Goal: Task Accomplishment & Management: Use online tool/utility

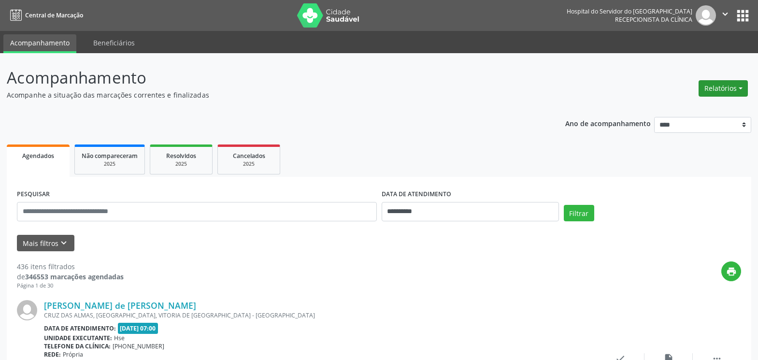
click at [718, 86] on button "Relatórios" at bounding box center [722, 88] width 49 height 16
click at [677, 108] on link "Agendamentos" at bounding box center [696, 109] width 104 height 14
select select "*"
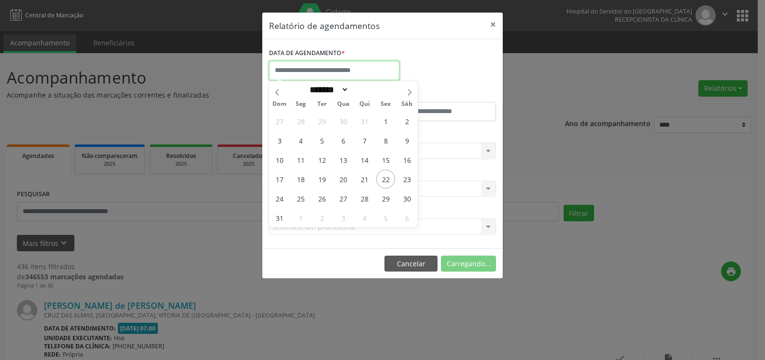
click at [342, 76] on input "text" at bounding box center [334, 70] width 130 height 19
click at [406, 183] on span "23" at bounding box center [406, 178] width 19 height 19
type input "**********"
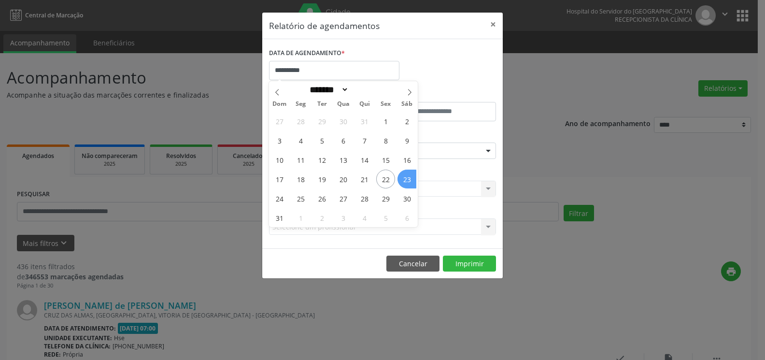
click at [406, 183] on span "23" at bounding box center [406, 178] width 19 height 19
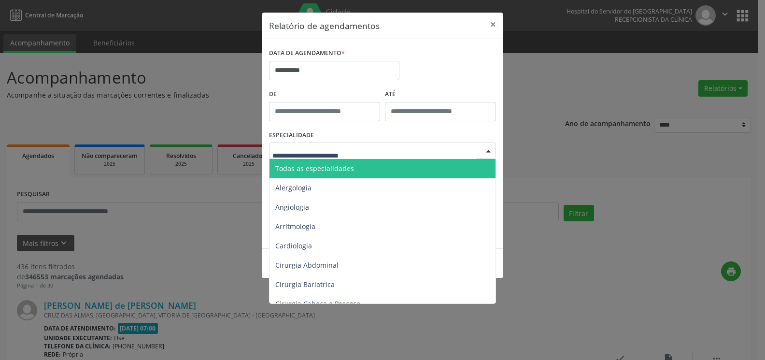
click at [391, 149] on div at bounding box center [382, 150] width 227 height 16
click at [393, 163] on span "Todas as especialidades" at bounding box center [382, 168] width 227 height 19
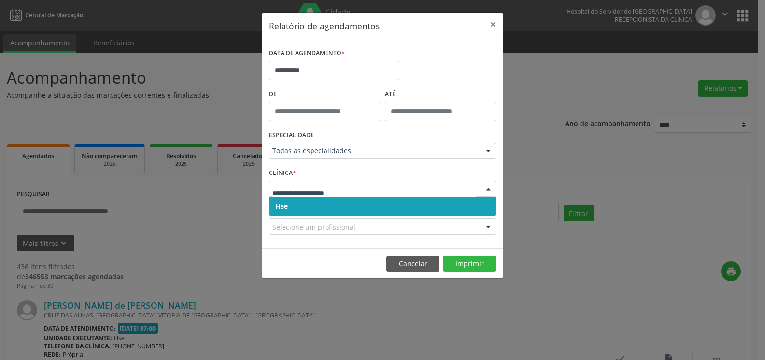
click at [381, 208] on span "Hse" at bounding box center [382, 206] width 226 height 19
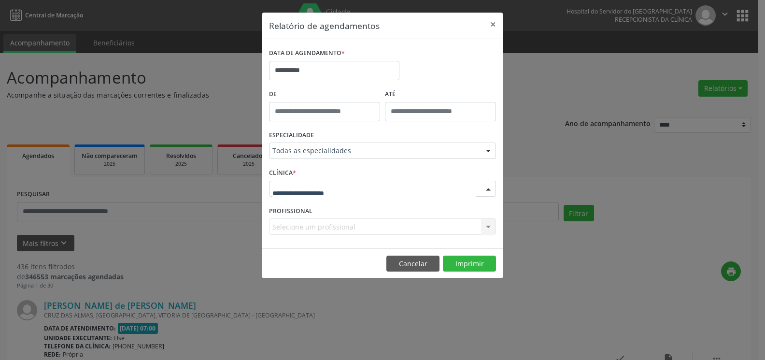
click at [387, 185] on div at bounding box center [382, 189] width 227 height 16
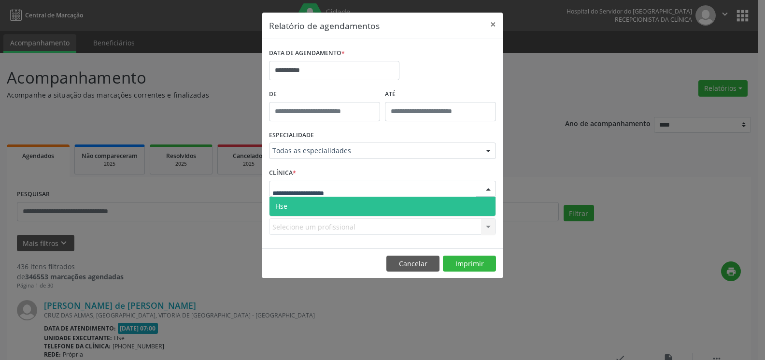
click at [389, 202] on span "Hse" at bounding box center [382, 206] width 226 height 19
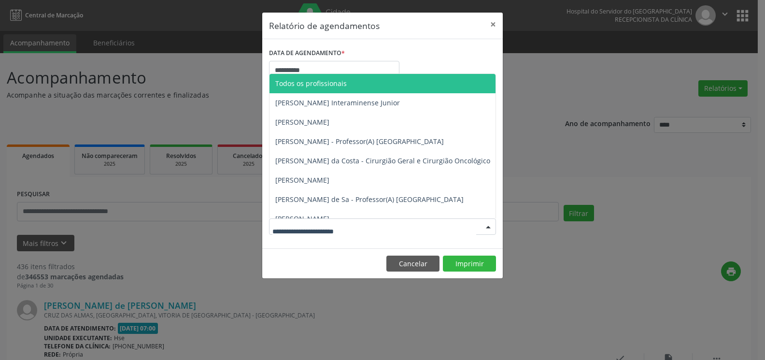
click at [388, 228] on div at bounding box center [382, 226] width 227 height 16
click at [366, 85] on span "Todos os profissionais" at bounding box center [431, 83] width 325 height 19
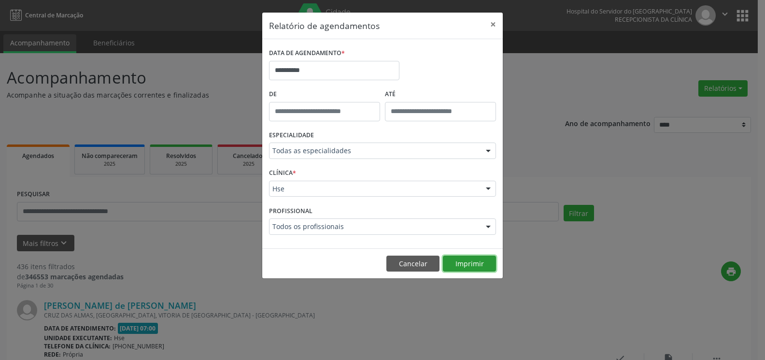
click at [448, 258] on button "Imprimir" at bounding box center [469, 263] width 53 height 16
